Goal: Task Accomplishment & Management: Manage account settings

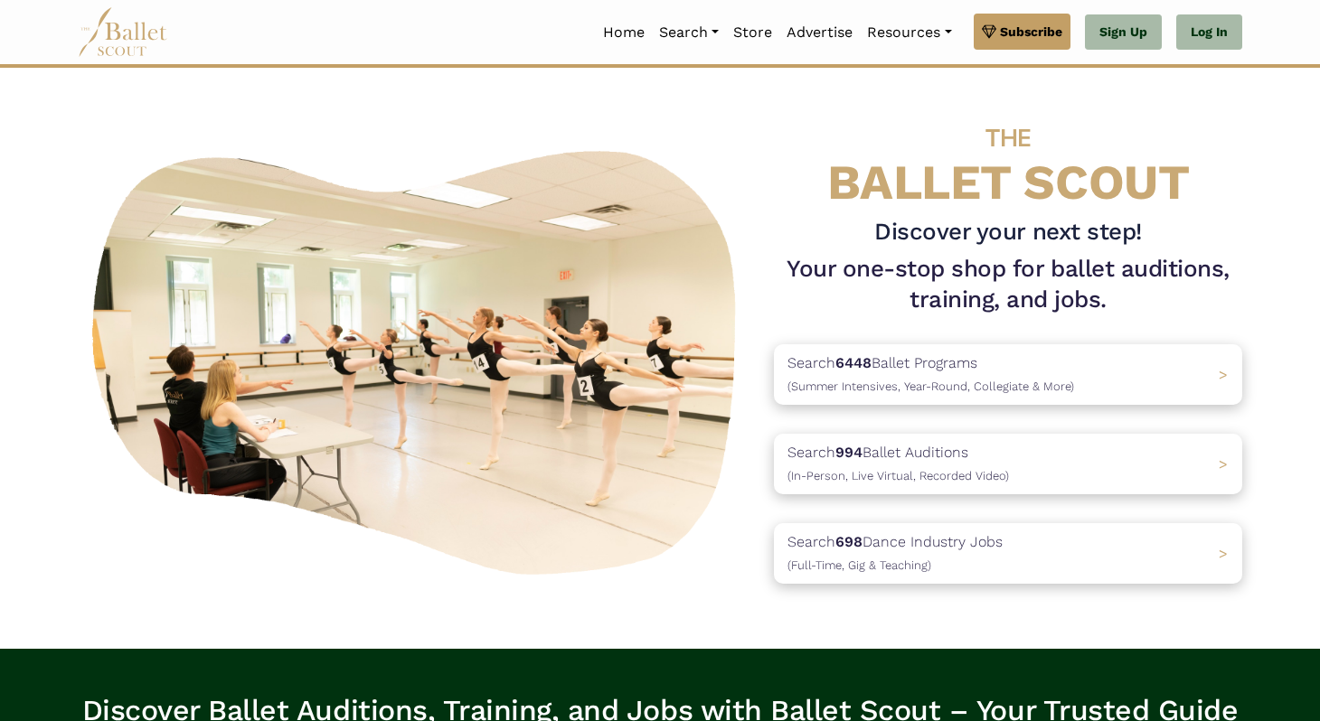
click at [1206, 34] on link "Log In" at bounding box center [1209, 32] width 66 height 36
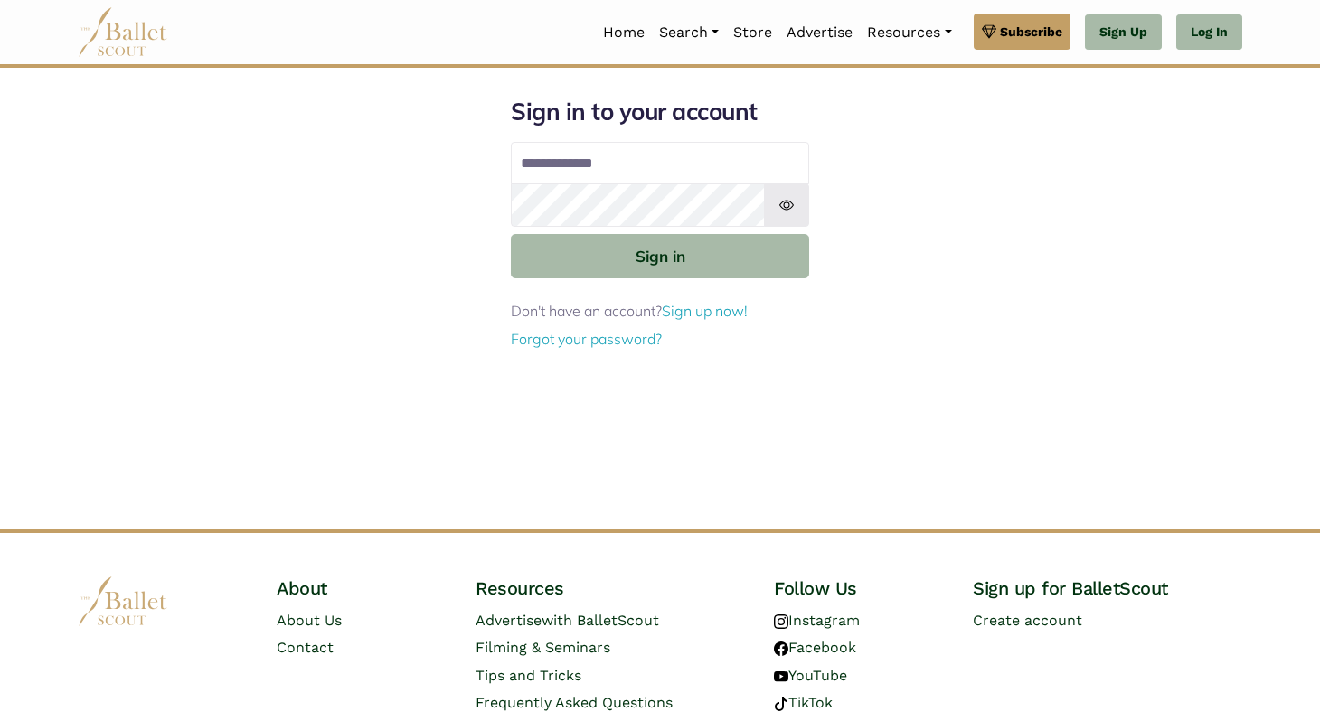
click at [565, 165] on input "Email address" at bounding box center [660, 163] width 298 height 43
click at [661, 153] on input "**********" at bounding box center [660, 163] width 298 height 43
type input "**********"
click at [511, 234] on button "Sign in" at bounding box center [660, 256] width 298 height 44
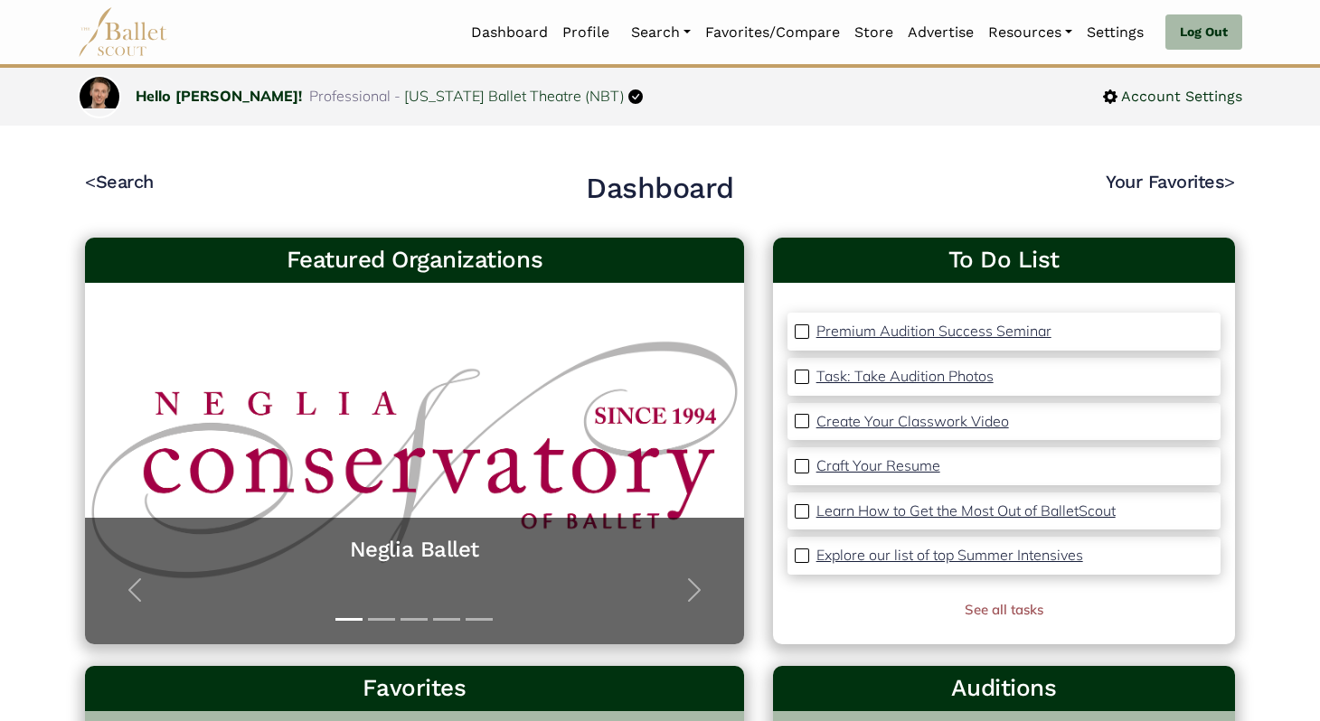
click at [797, 335] on img at bounding box center [802, 332] width 14 height 14
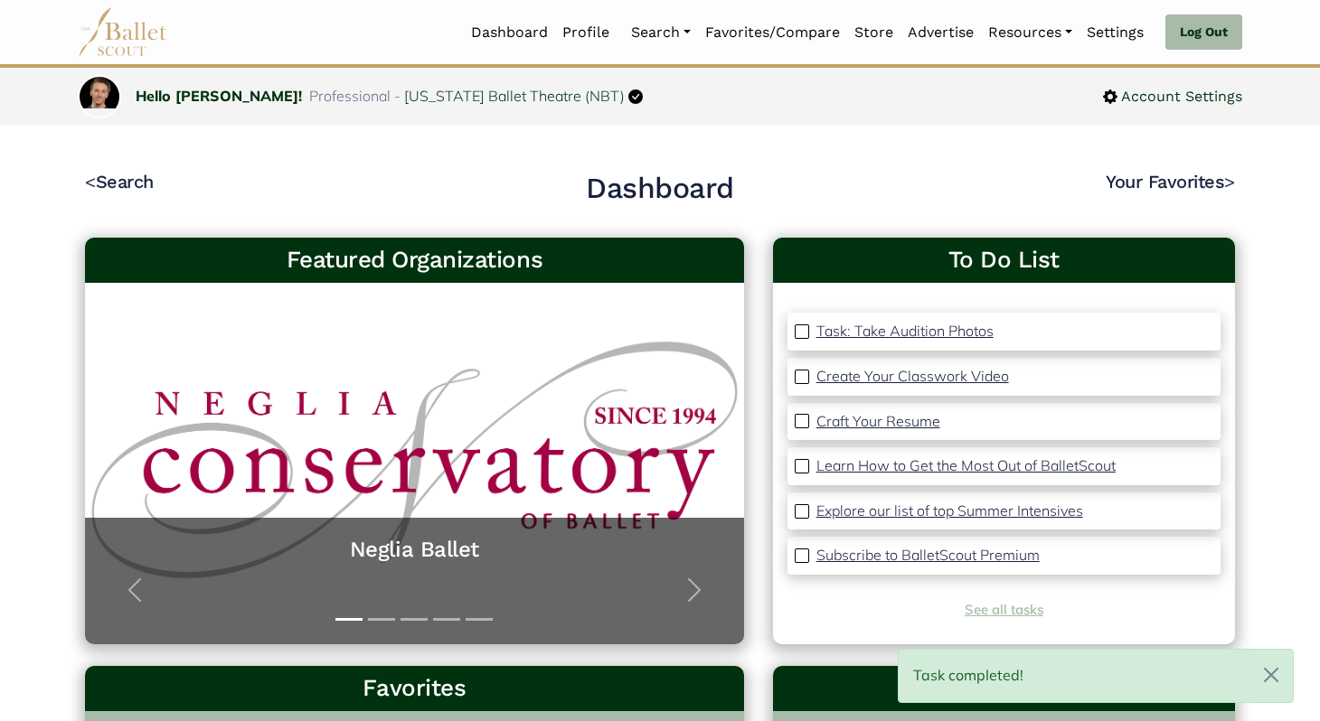
click at [1022, 605] on link "See all tasks" at bounding box center [1004, 609] width 79 height 17
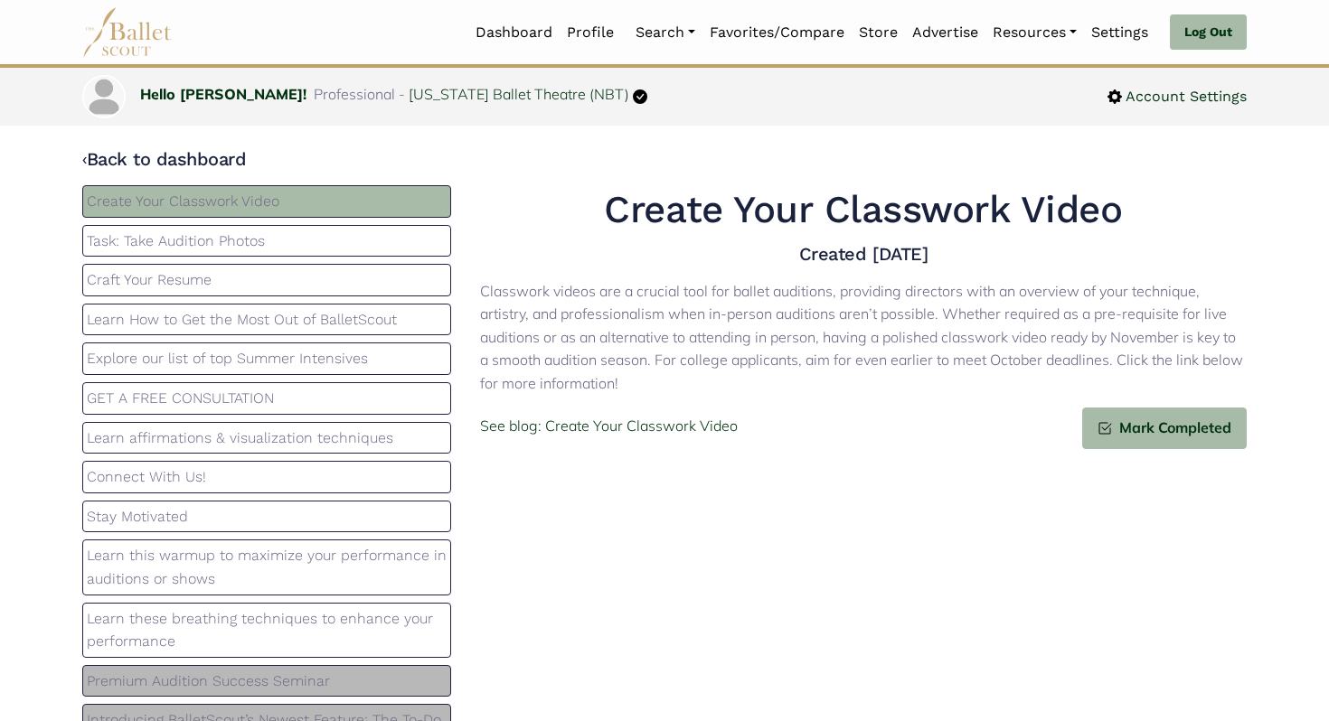
scroll to position [41, 0]
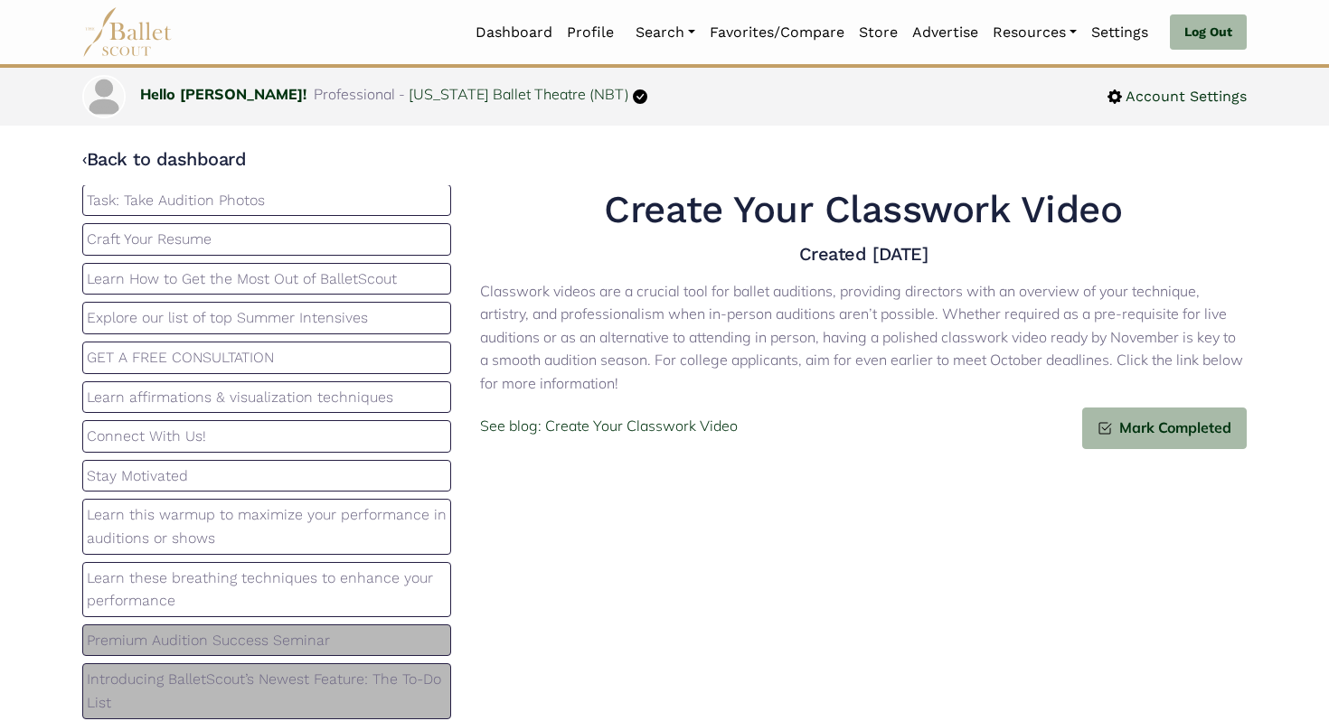
click at [201, 639] on p "Premium Audition Success Seminar" at bounding box center [267, 641] width 360 height 24
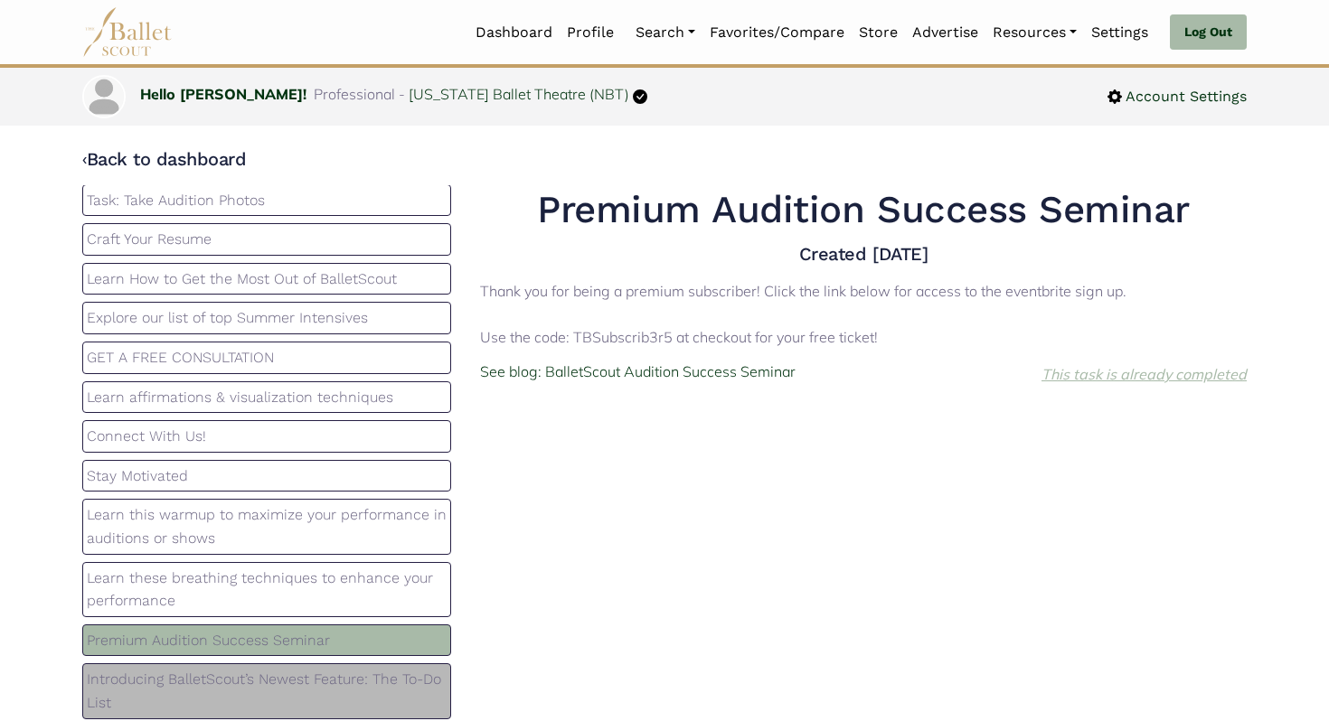
click at [1088, 374] on icon "This task is already completed" at bounding box center [1143, 374] width 205 height 18
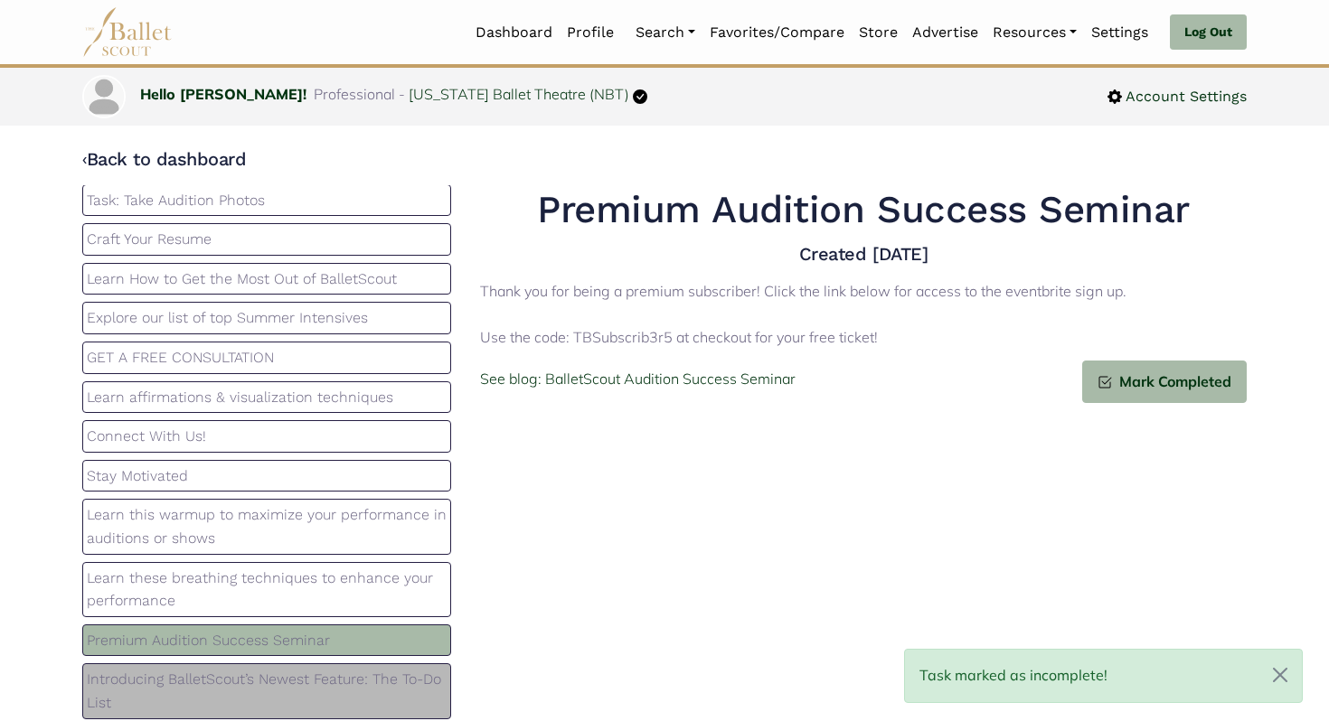
click at [1003, 508] on div "Premium Audition Success Seminar Created 2025-01-14 Thank you for being a premi…" at bounding box center [864, 456] width 796 height 542
click at [1268, 677] on button "Close" at bounding box center [1279, 675] width 43 height 51
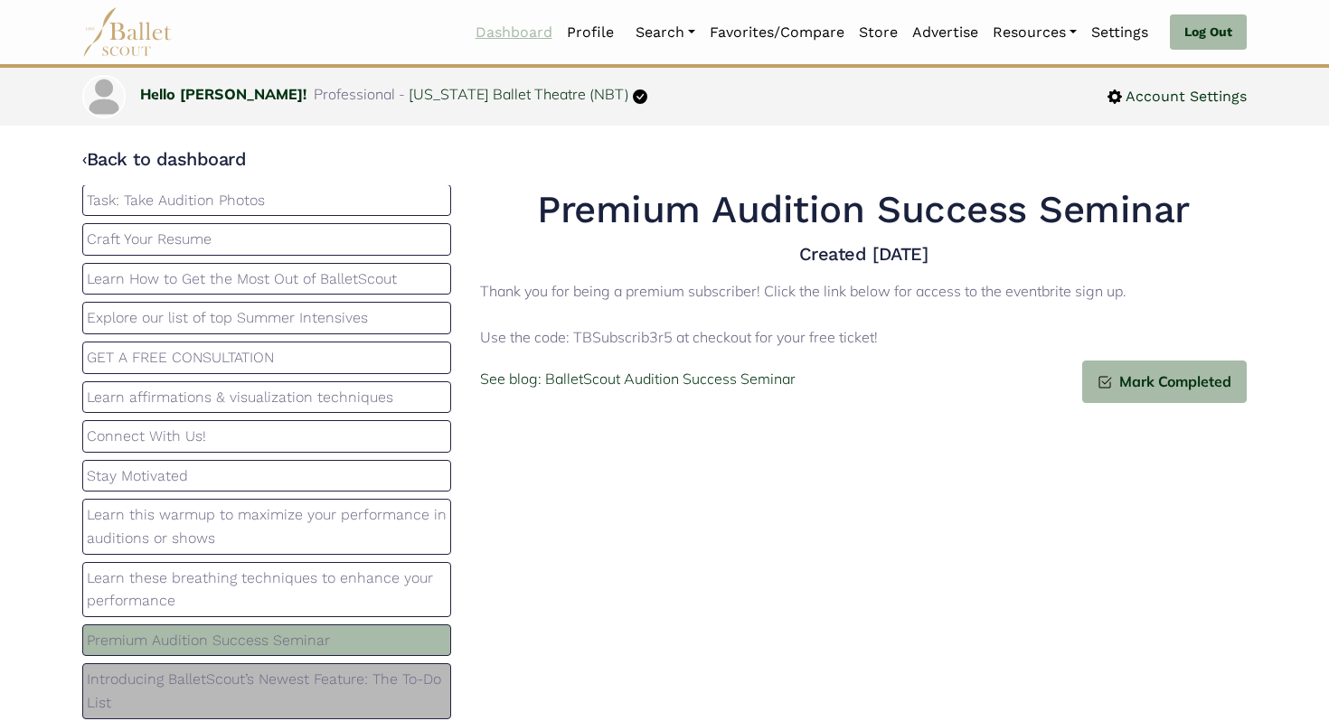
click at [530, 34] on link "Dashboard" at bounding box center [513, 33] width 91 height 38
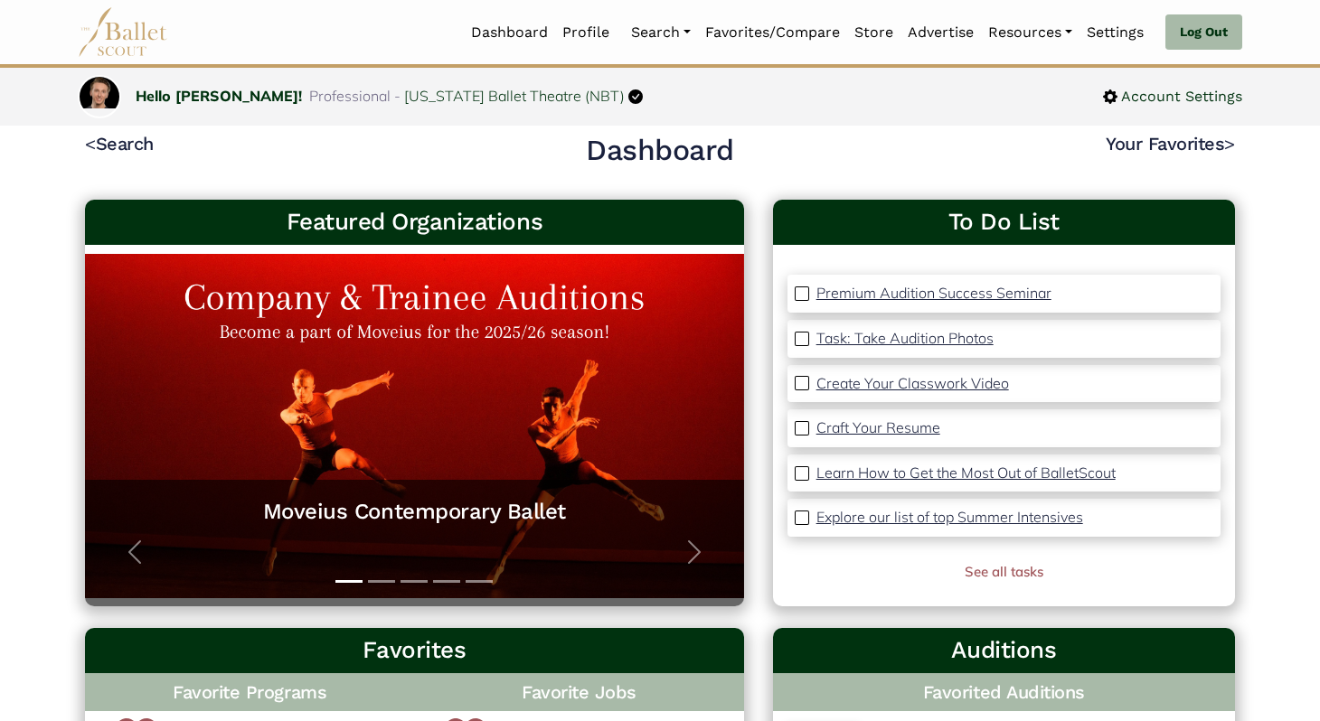
scroll to position [45, 0]
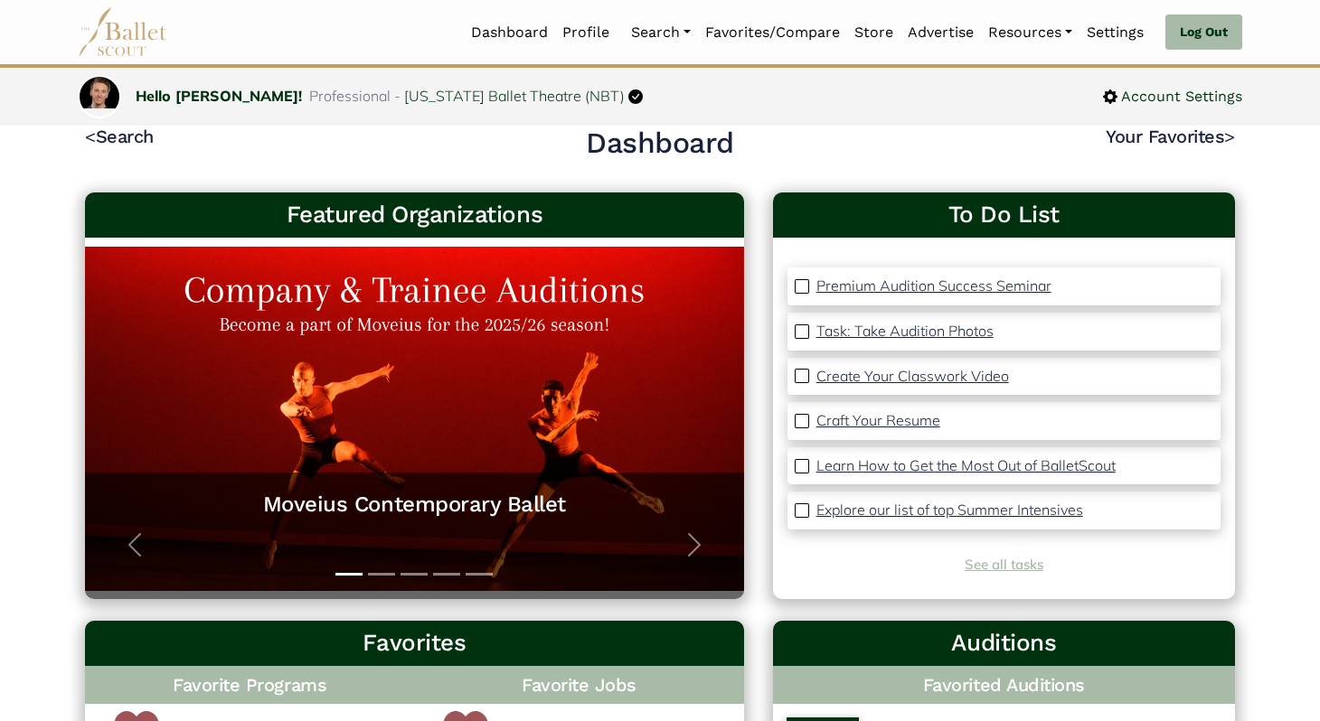
click at [991, 564] on link "See all tasks" at bounding box center [1004, 564] width 79 height 17
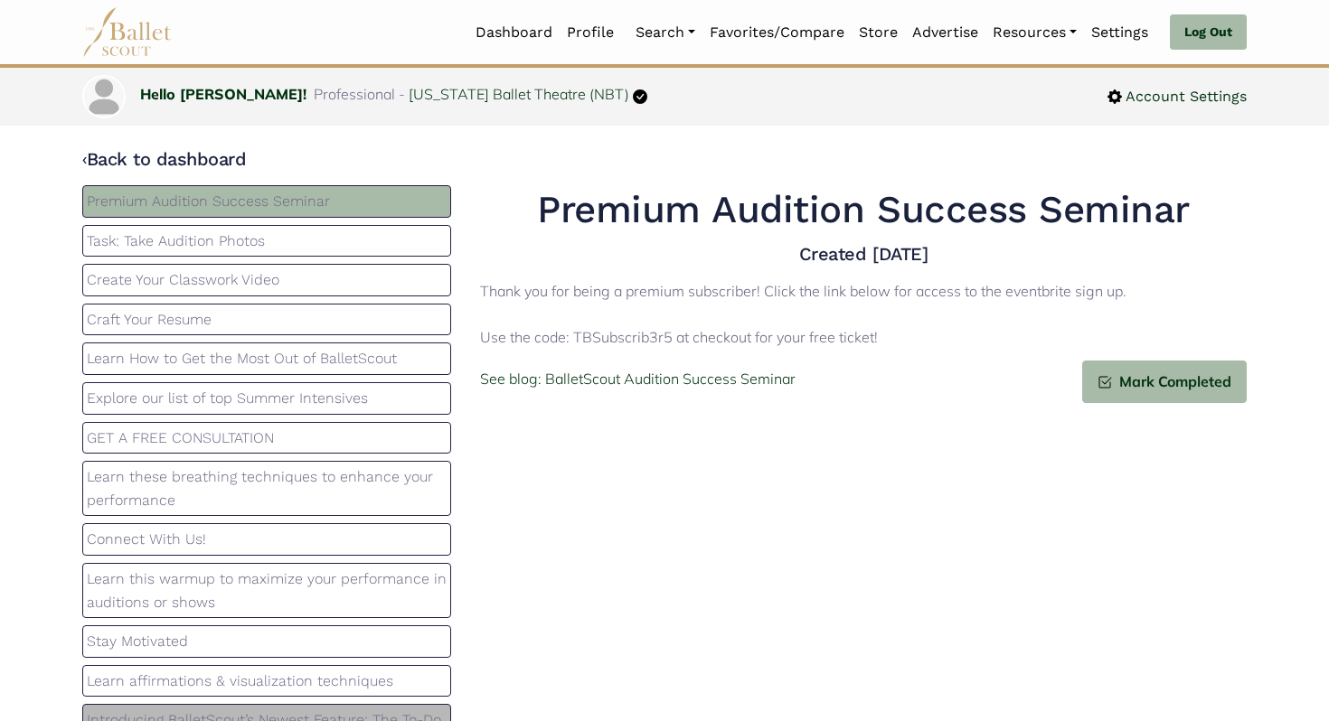
click at [110, 24] on img at bounding box center [127, 32] width 90 height 50
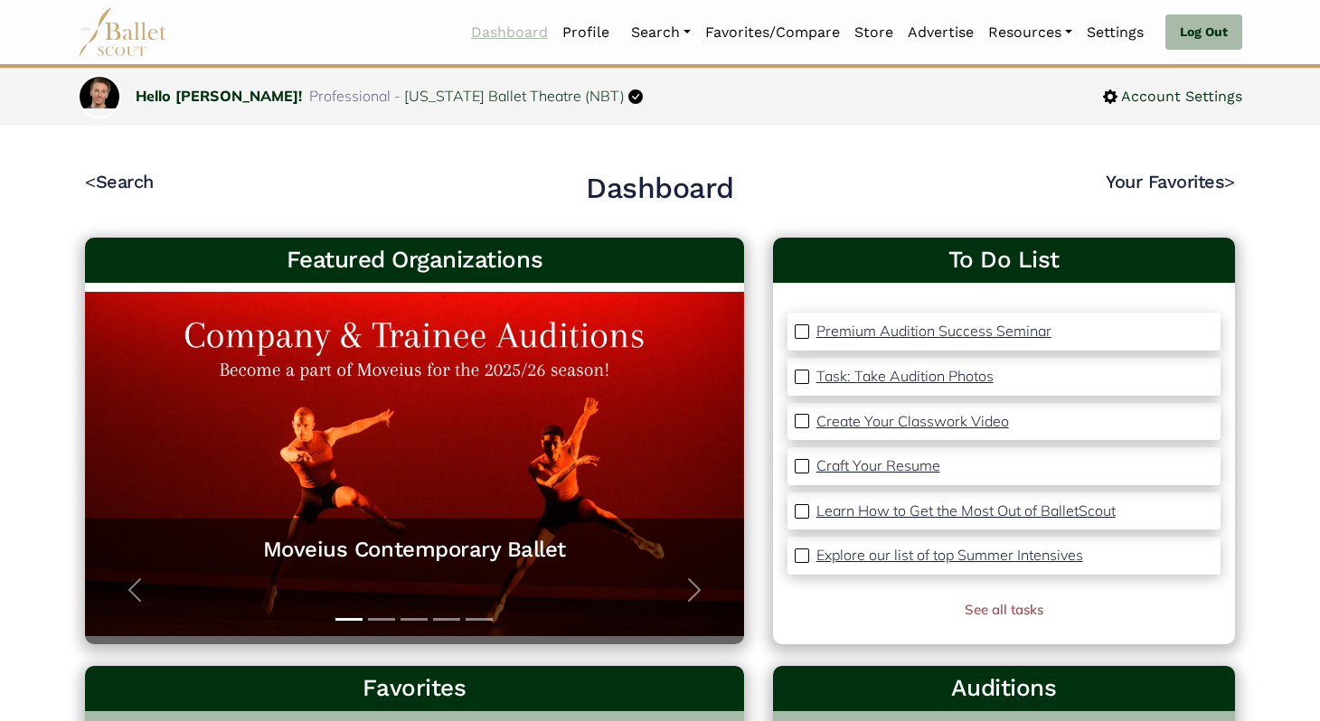
click at [501, 26] on link "Dashboard" at bounding box center [509, 33] width 91 height 38
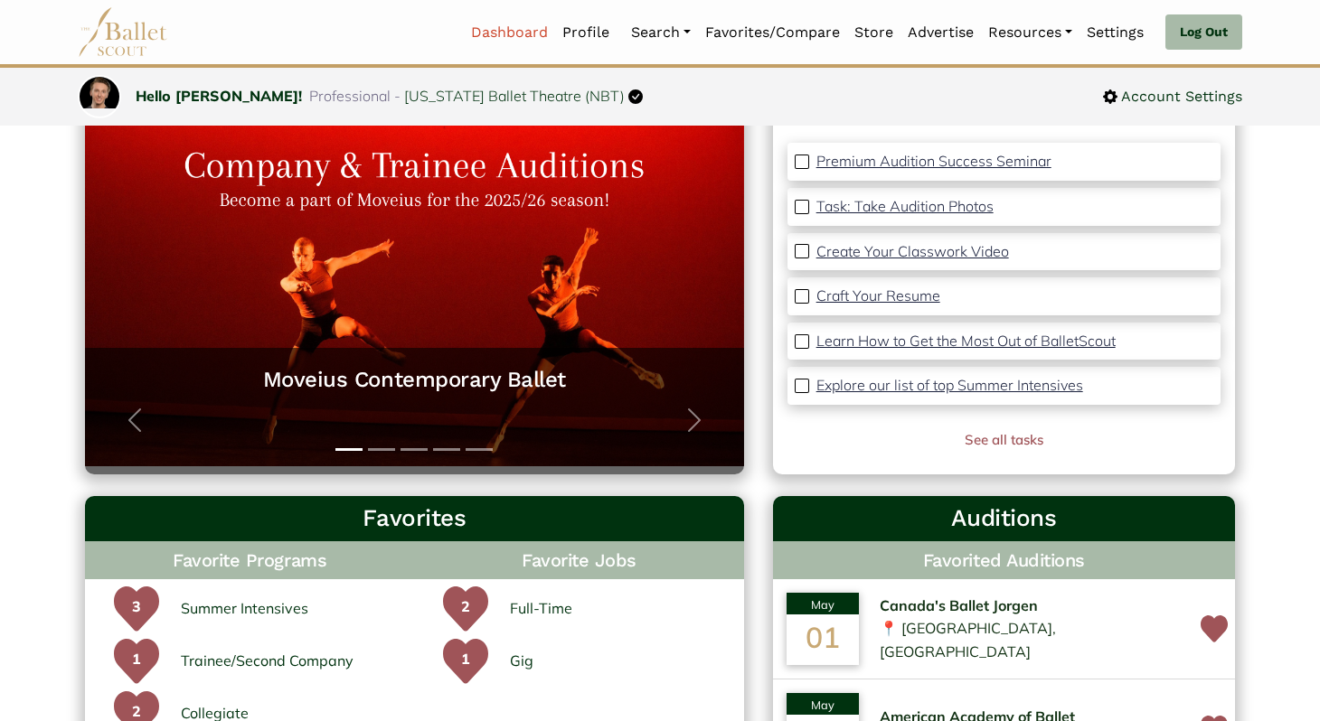
scroll to position [221, 0]
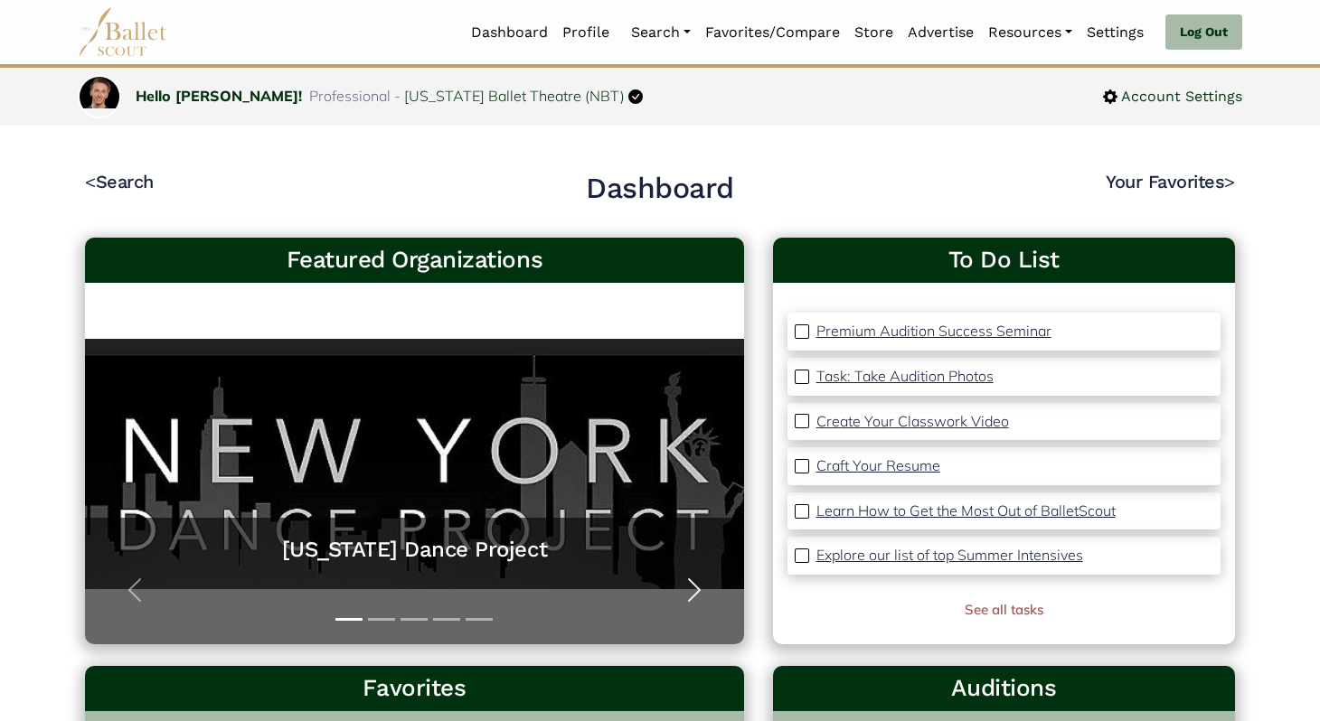
click at [705, 589] on span "button" at bounding box center [694, 590] width 29 height 29
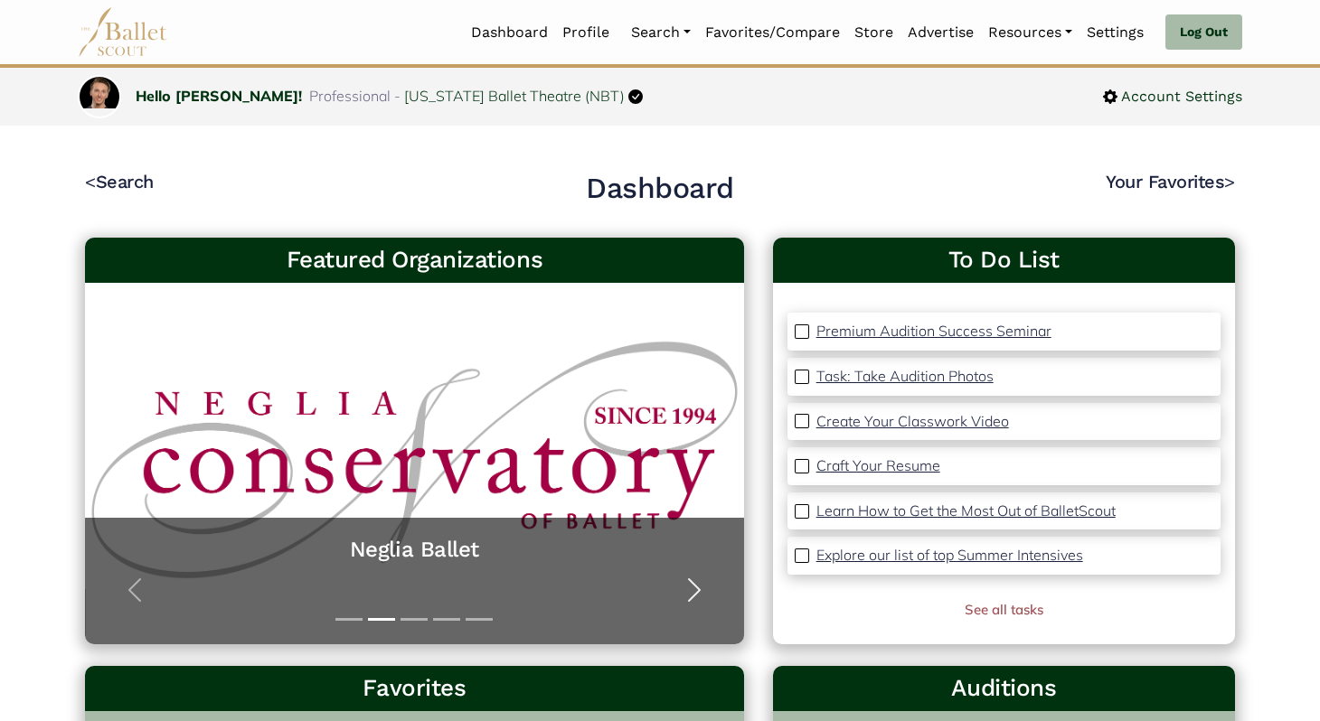
click at [705, 589] on span "button" at bounding box center [694, 590] width 29 height 29
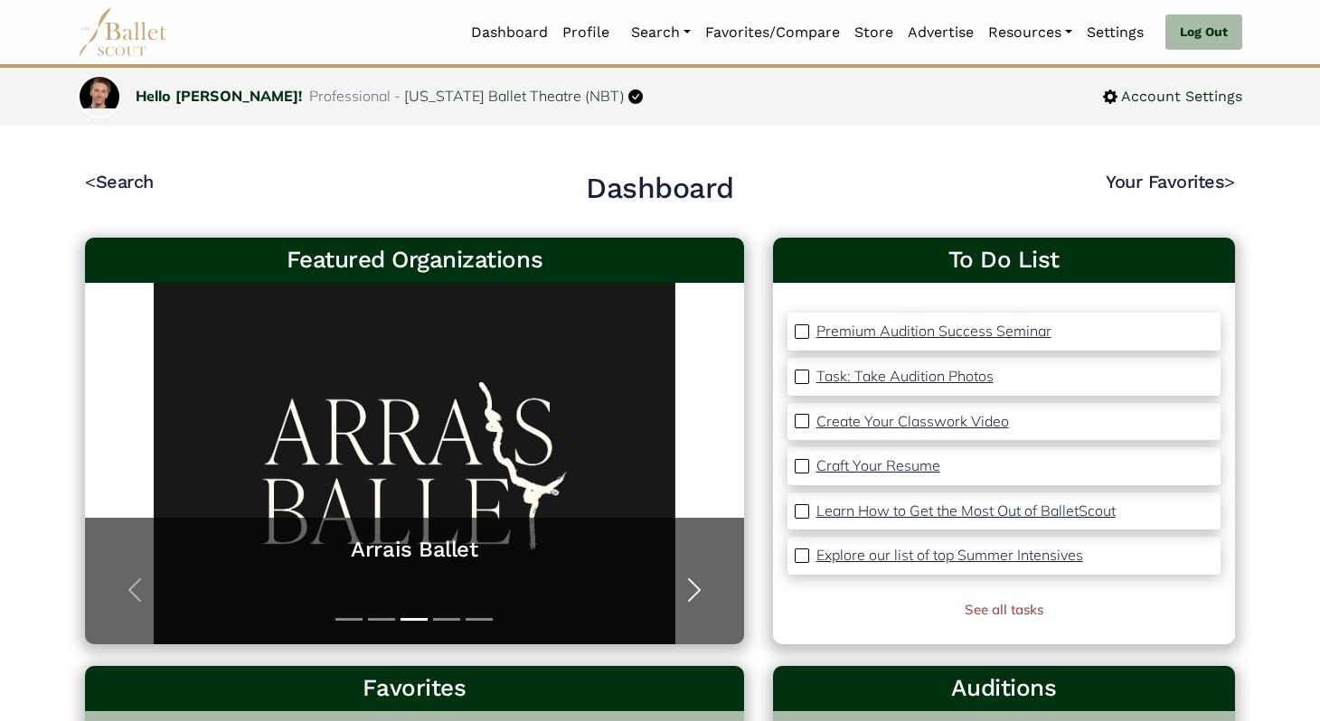
click at [705, 589] on span "button" at bounding box center [694, 590] width 29 height 29
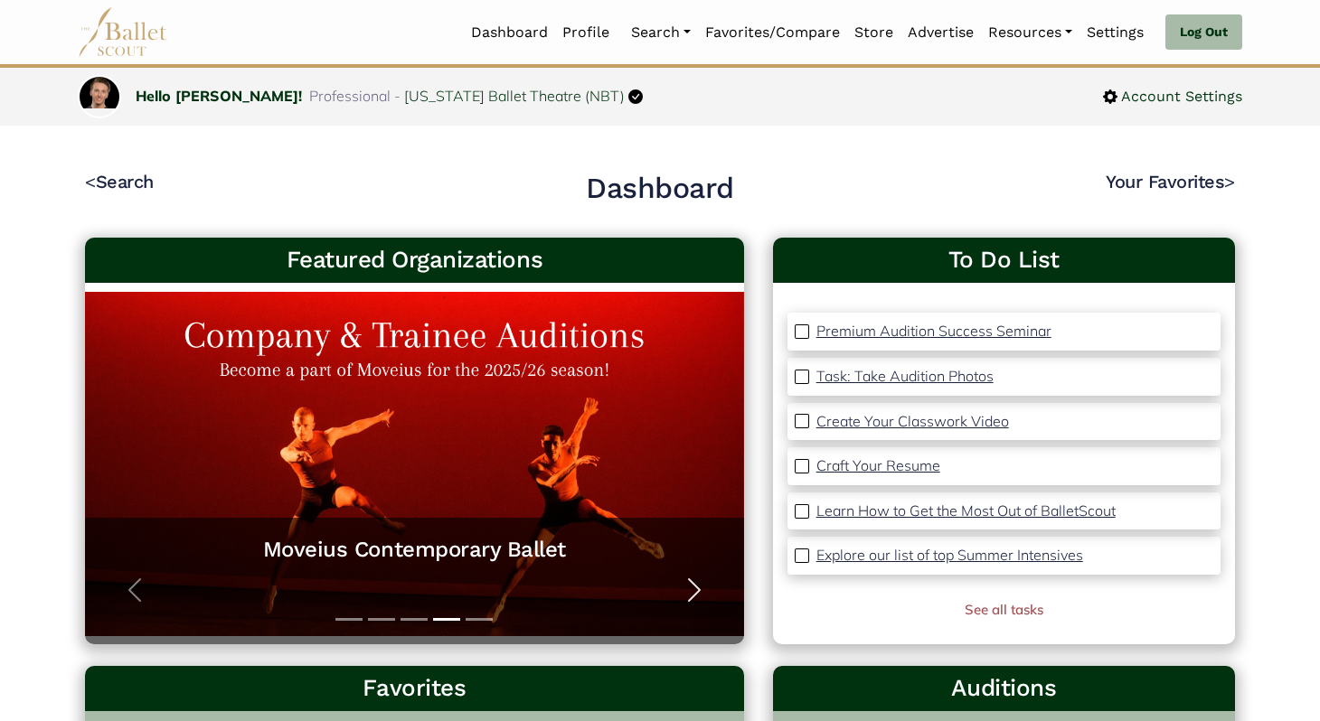
click at [705, 589] on span "button" at bounding box center [694, 590] width 29 height 29
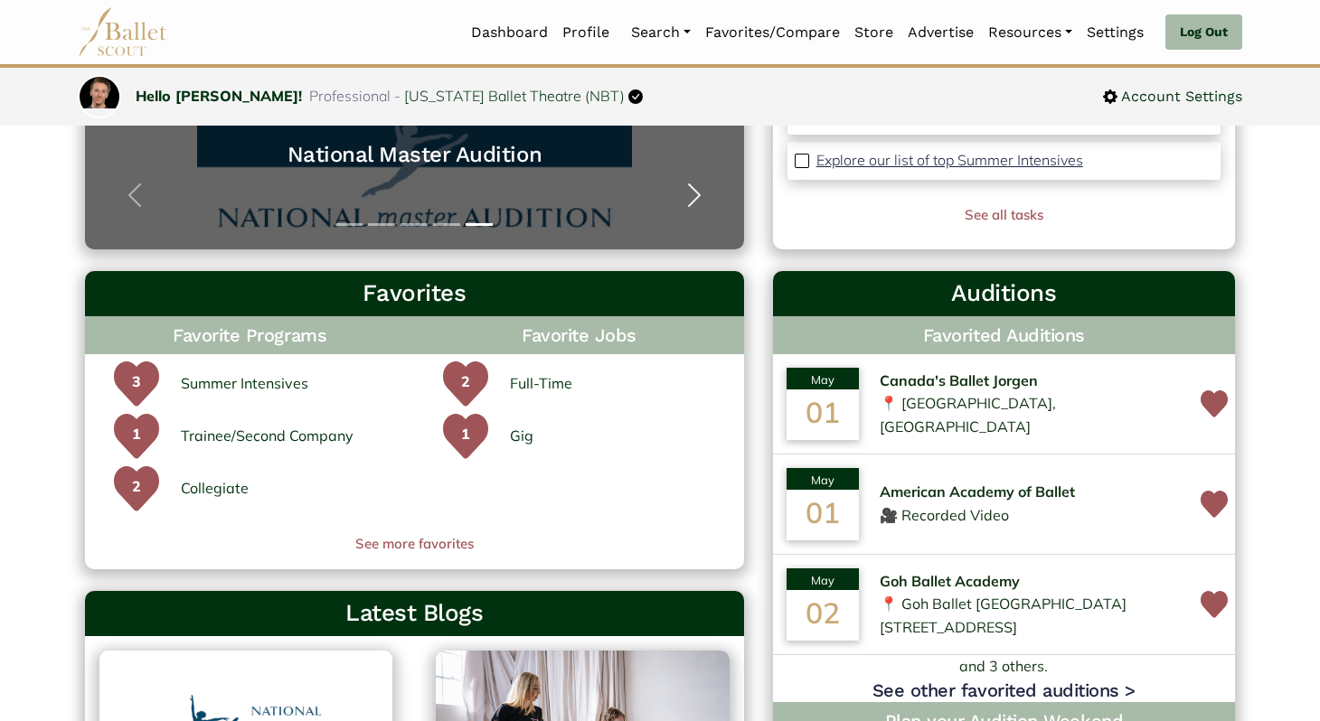
scroll to position [362, 0]
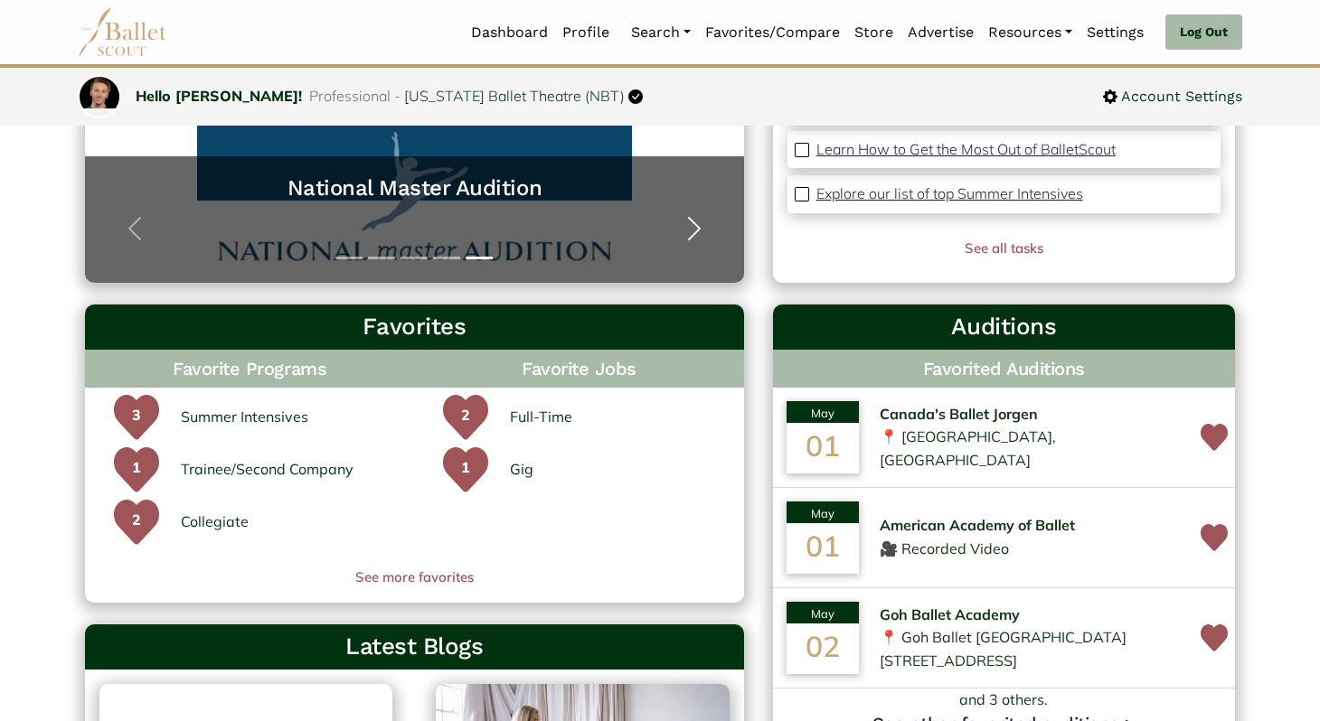
click at [699, 241] on span "button" at bounding box center [694, 228] width 29 height 29
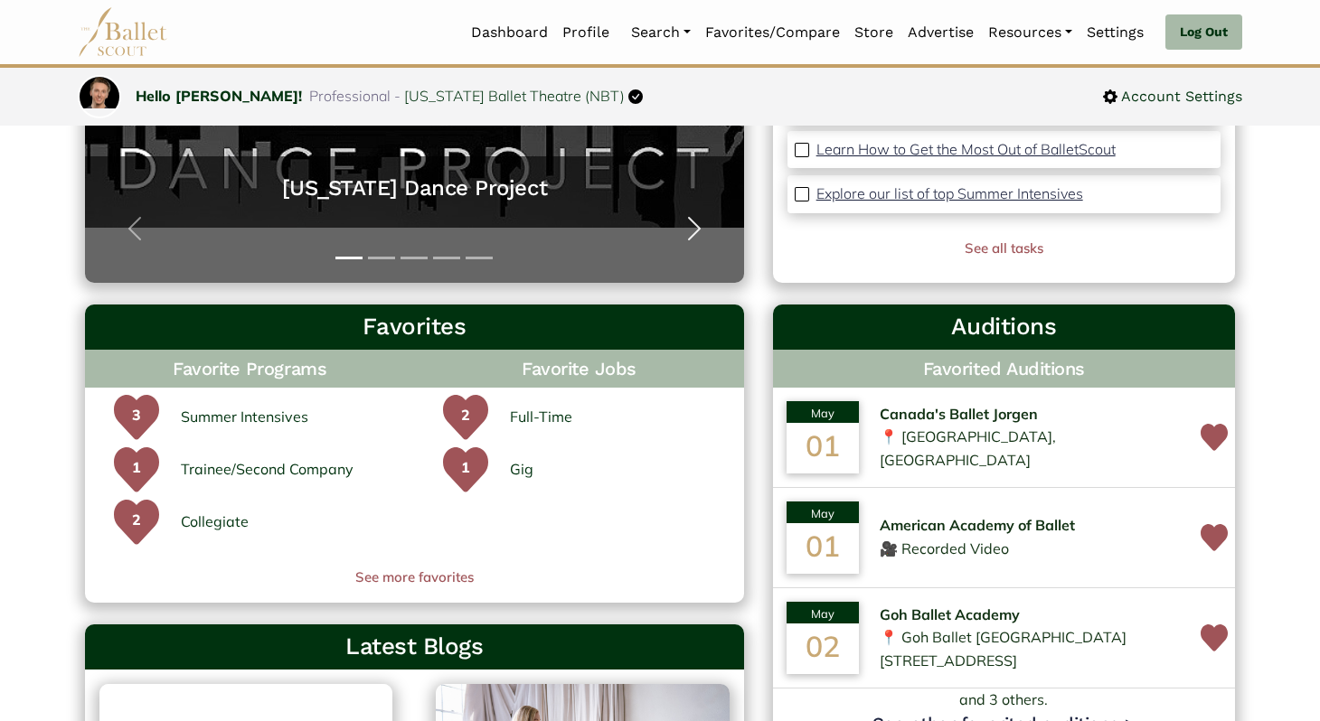
click at [699, 229] on span "button" at bounding box center [694, 228] width 29 height 29
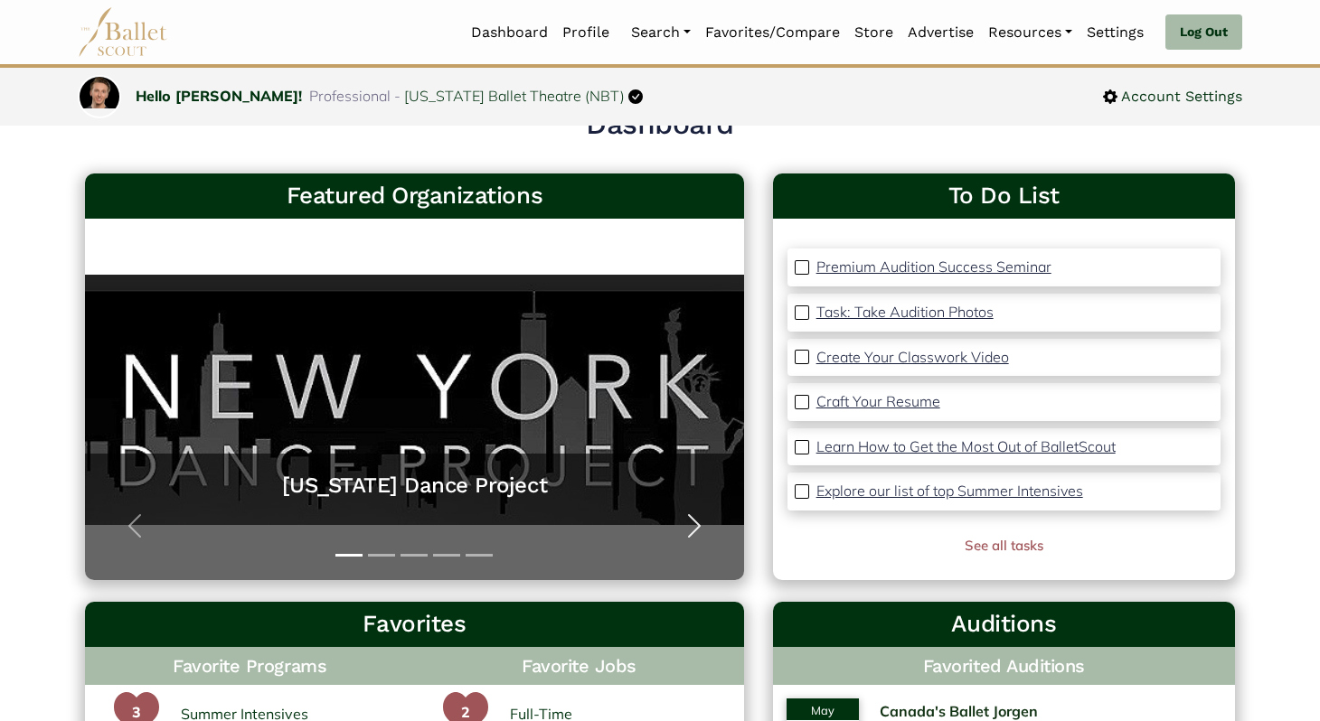
scroll to position [63, 0]
